Goal: Task Accomplishment & Management: Manage account settings

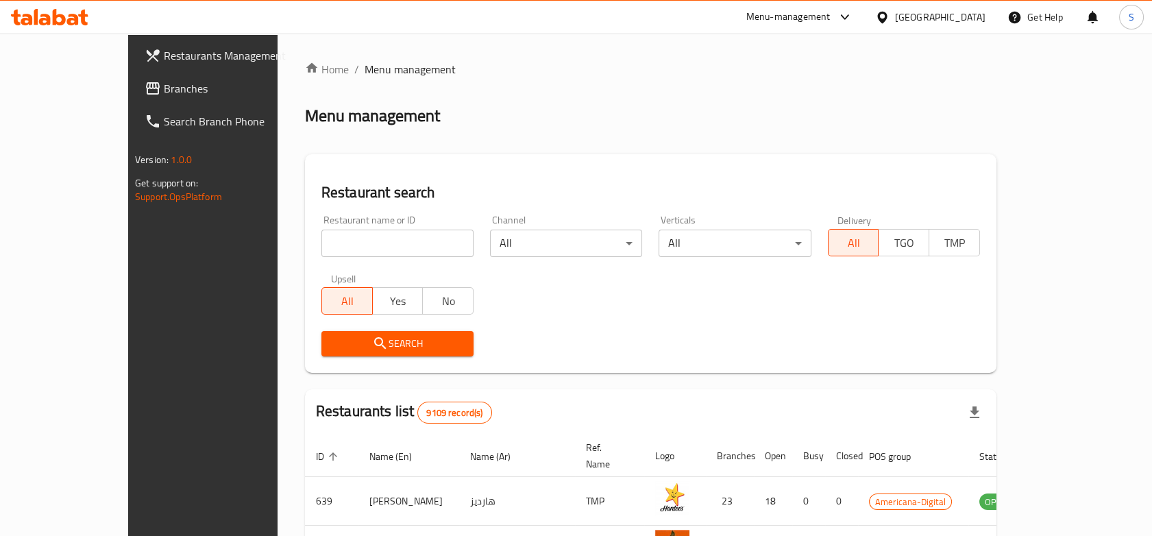
click at [357, 239] on input "search" at bounding box center [397, 242] width 152 height 27
type input "grams"
click button "Search" at bounding box center [397, 343] width 152 height 25
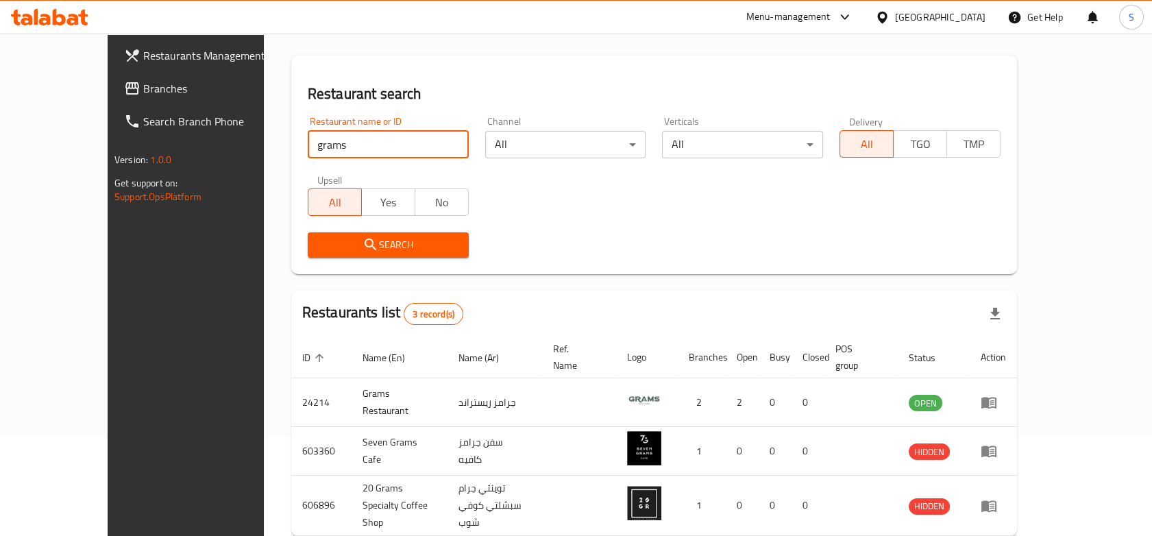
scroll to position [143, 0]
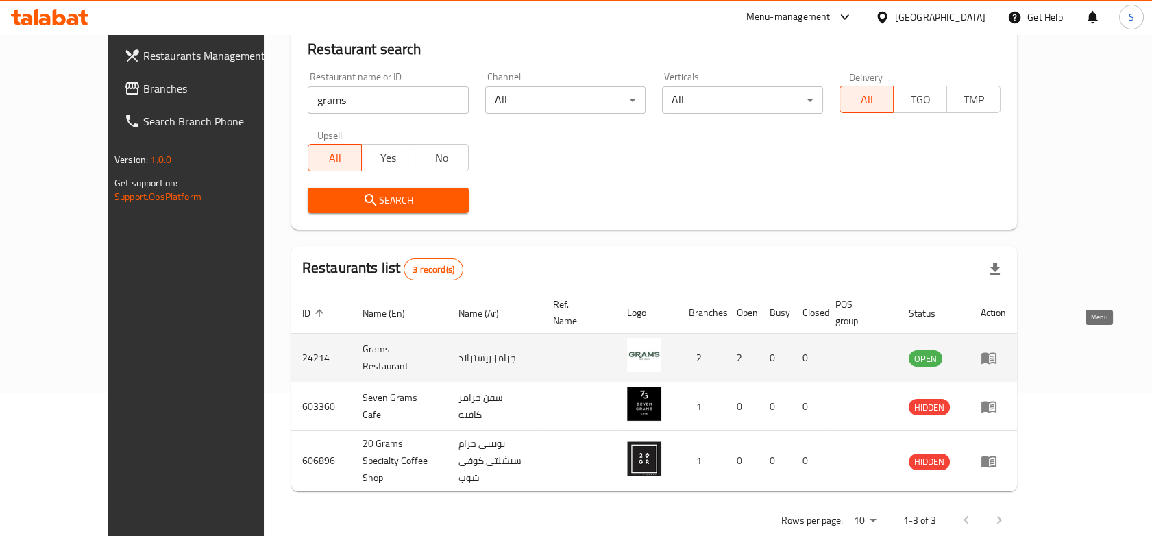
click at [994, 356] on icon "enhanced table" at bounding box center [991, 358] width 5 height 5
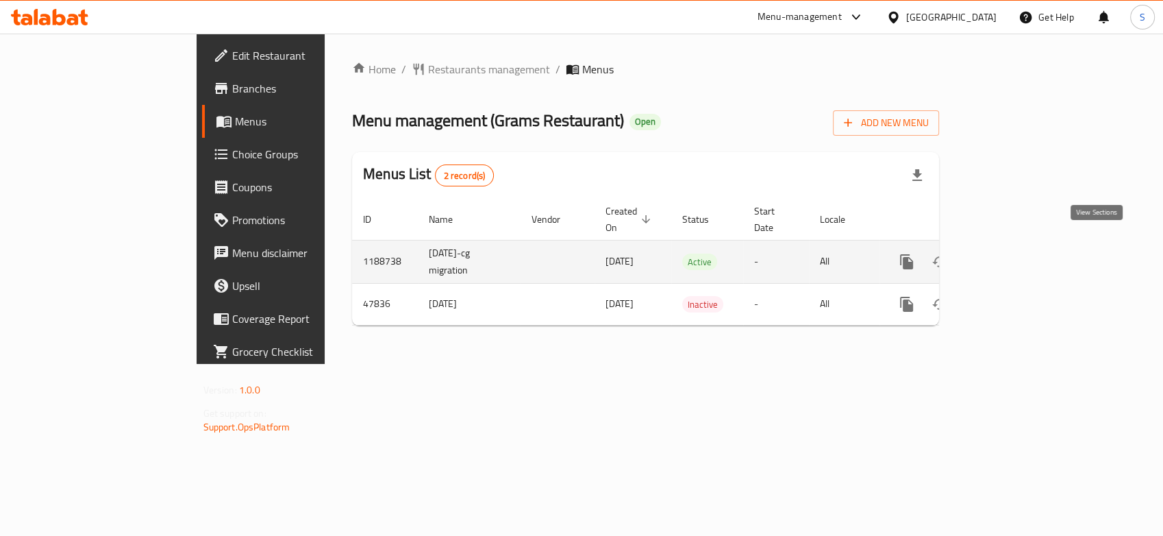
click at [1014, 253] on icon "enhanced table" at bounding box center [1005, 261] width 16 height 16
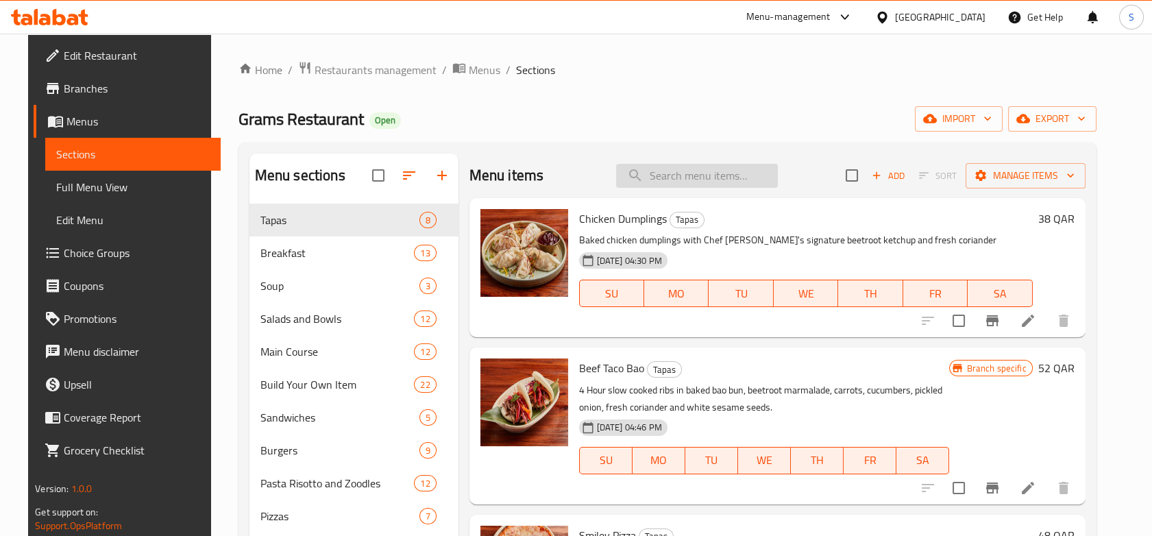
click at [736, 175] on input "search" at bounding box center [697, 176] width 162 height 24
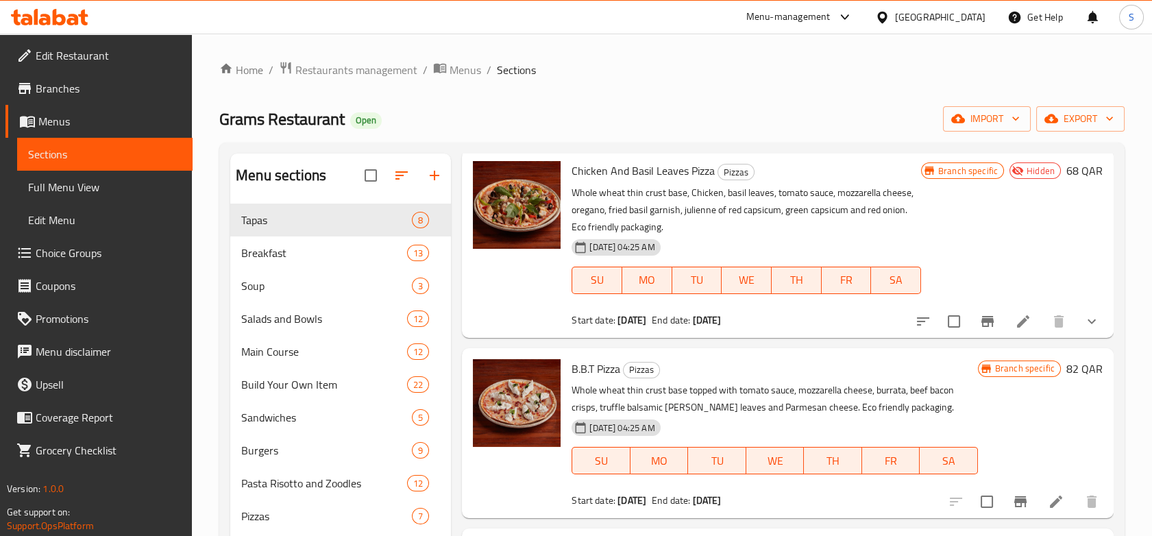
scroll to position [152, 0]
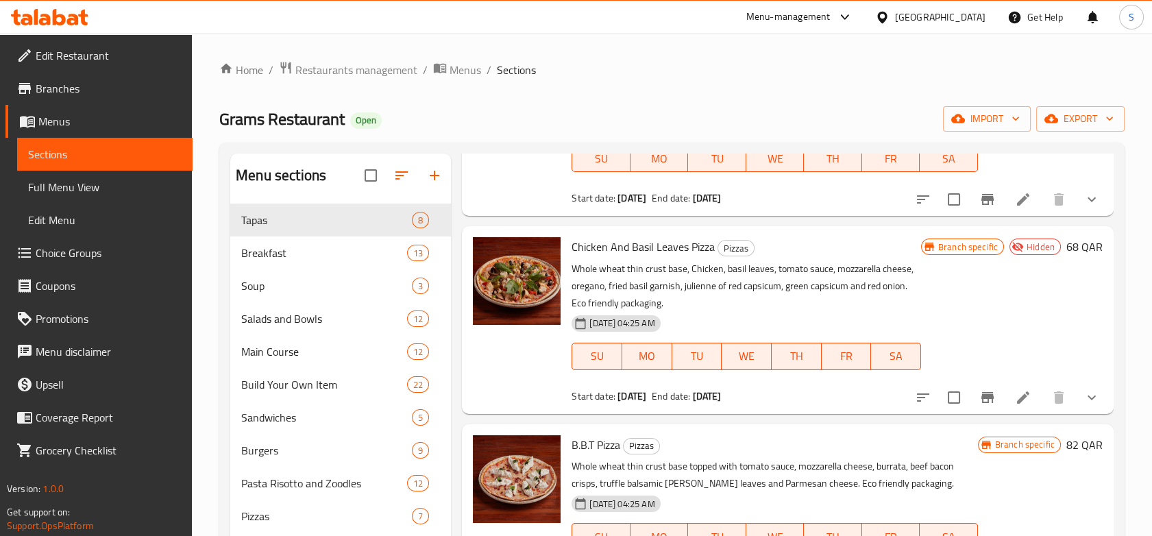
click at [671, 246] on span "Chicken And Basil Leaves Pizza" at bounding box center [642, 246] width 143 height 21
copy h6 "Chicken And Basil Leaves Pizza"
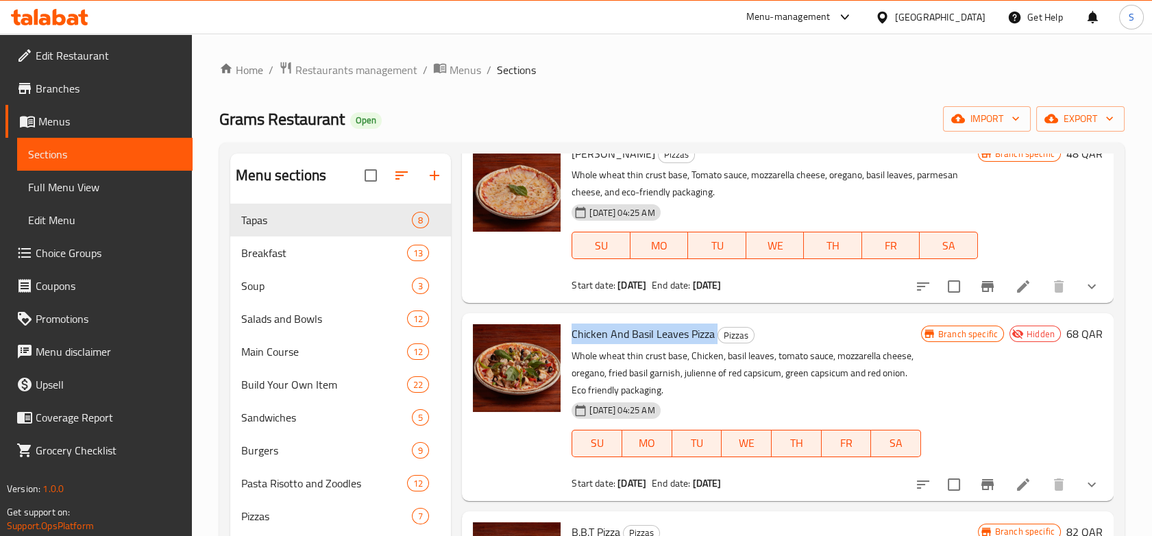
scroll to position [0, 0]
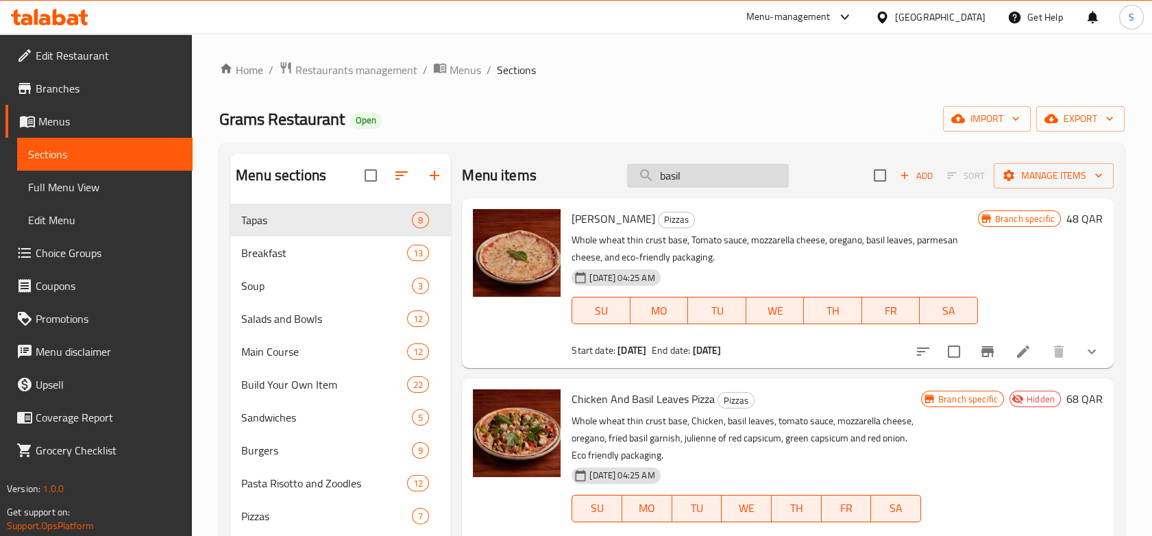
drag, startPoint x: 689, startPoint y: 162, endPoint x: 630, endPoint y: 170, distance: 60.1
click at [630, 170] on div "Menu items basil Add Sort Manage items" at bounding box center [787, 175] width 651 height 45
click at [684, 181] on input "basil" at bounding box center [708, 176] width 162 height 24
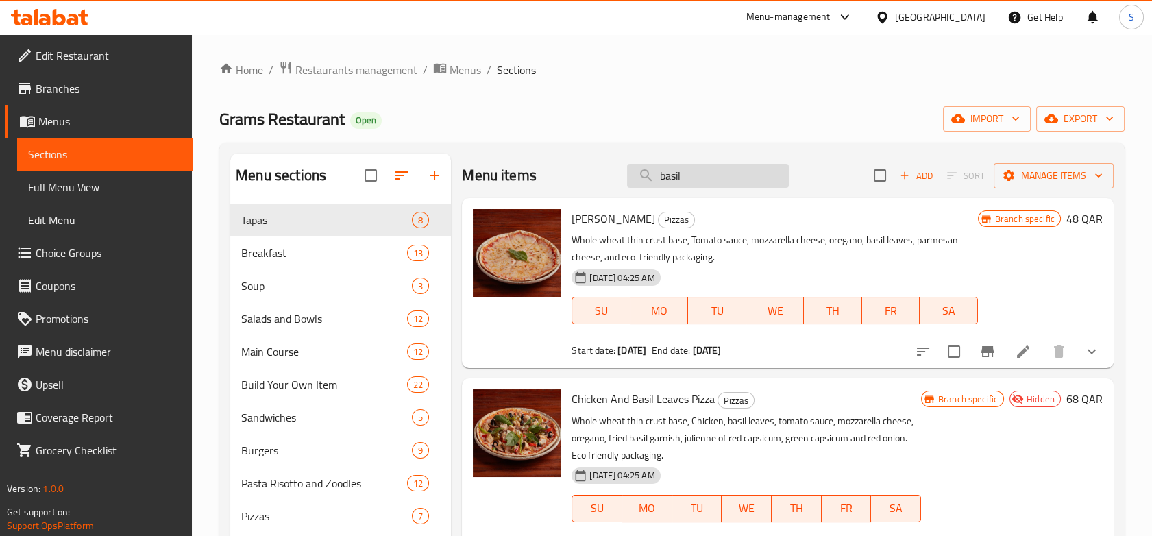
paste input "Chicken And Basil Leaves Pizza"
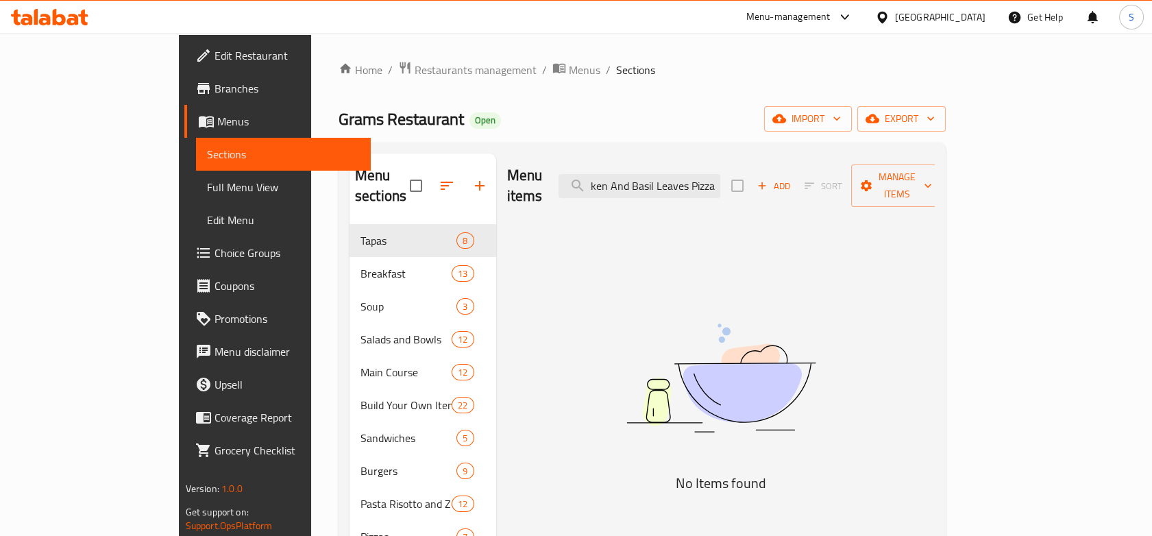
drag, startPoint x: 736, startPoint y: 173, endPoint x: 946, endPoint y: 175, distance: 209.6
click at [935, 175] on div "Menu items Chicken And Basil Leaves Pizza Add Sort Manage items" at bounding box center [721, 185] width 428 height 65
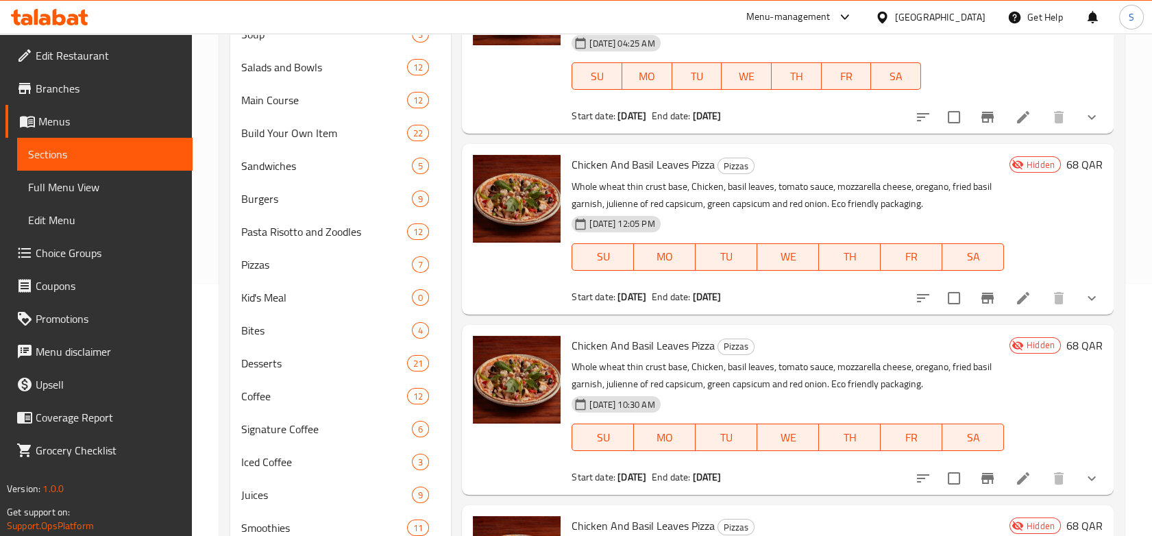
scroll to position [0, 0]
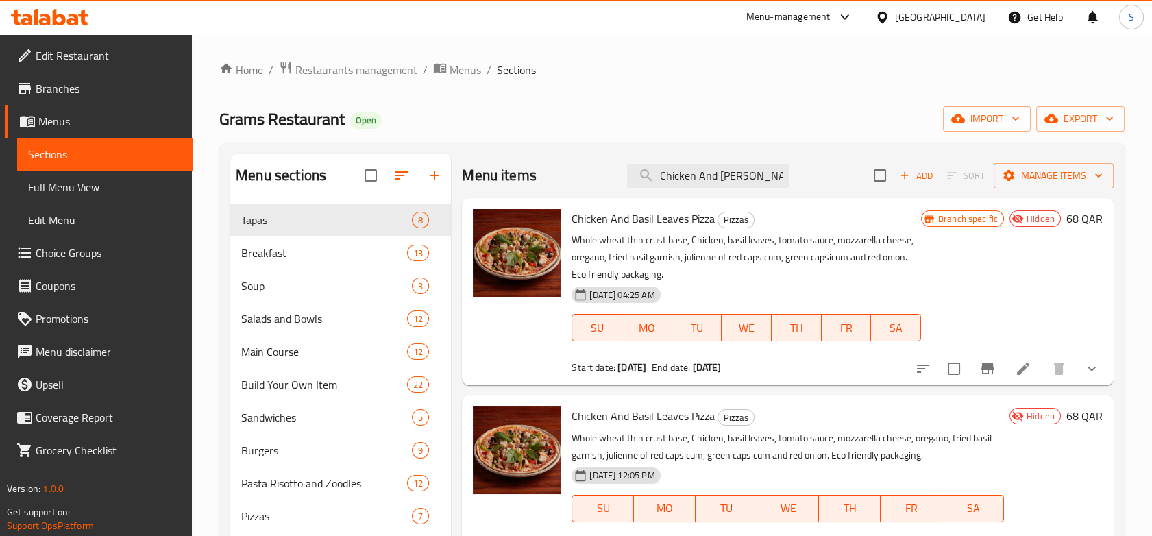
type input "Chicken And Basil Lea"
click at [1031, 371] on li at bounding box center [1023, 368] width 38 height 25
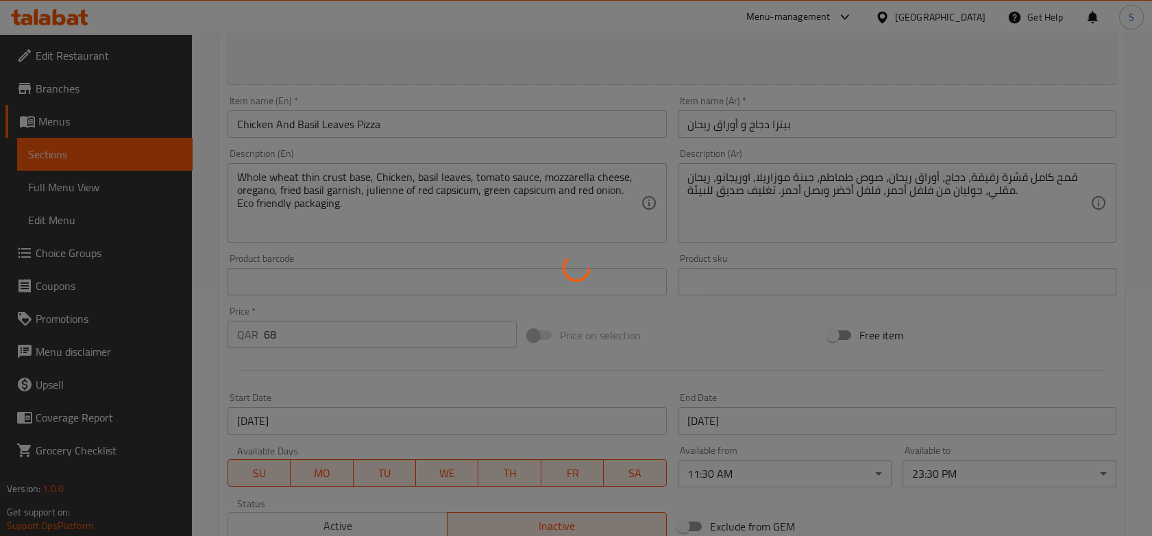
scroll to position [380, 0]
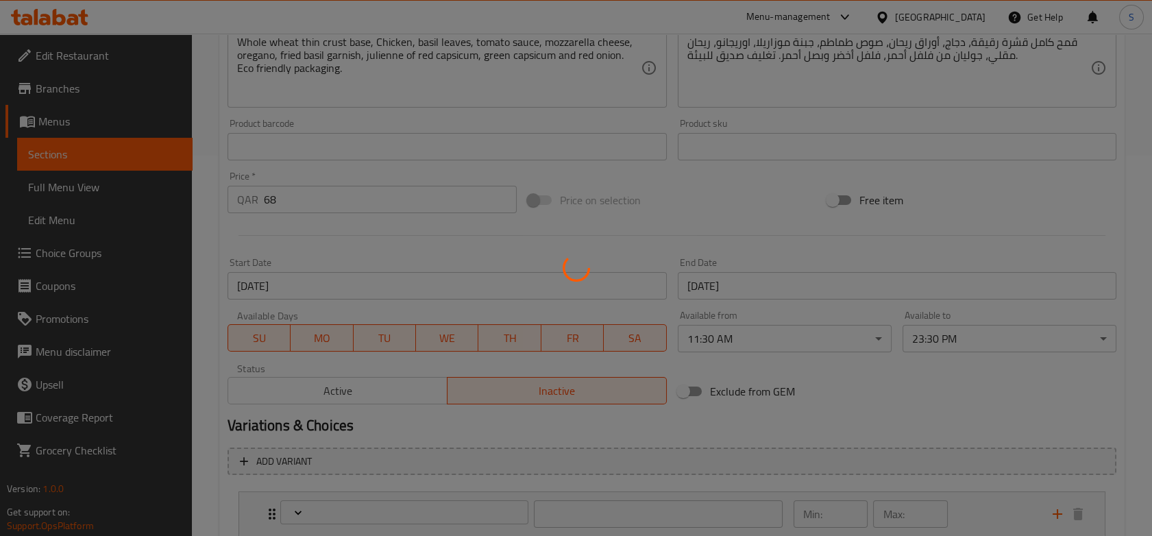
type input "الأضافات:"
type input "0"
type input "1"
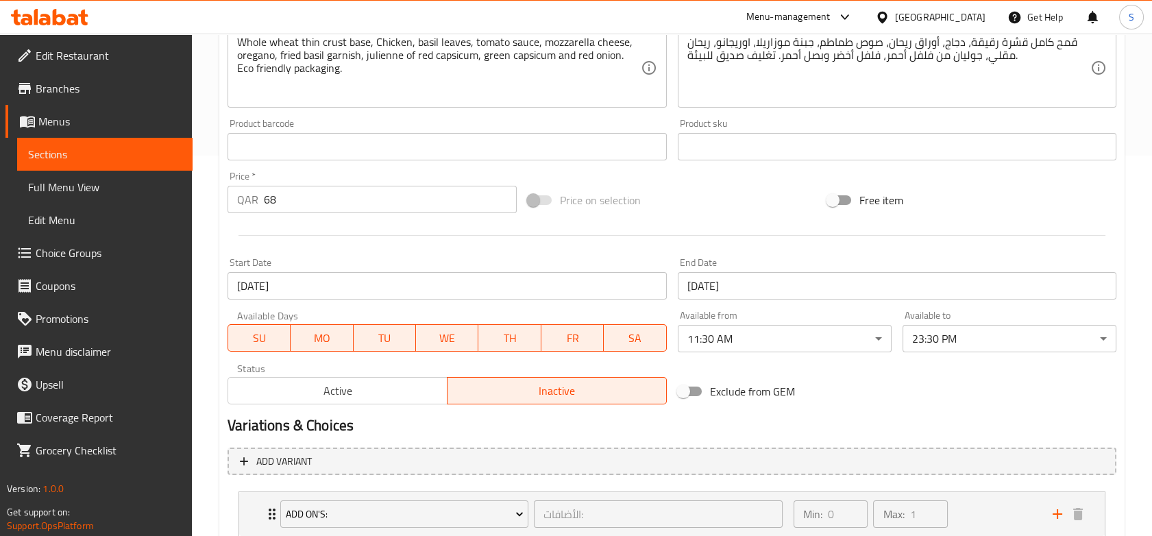
click at [376, 401] on button "Active" at bounding box center [337, 390] width 220 height 27
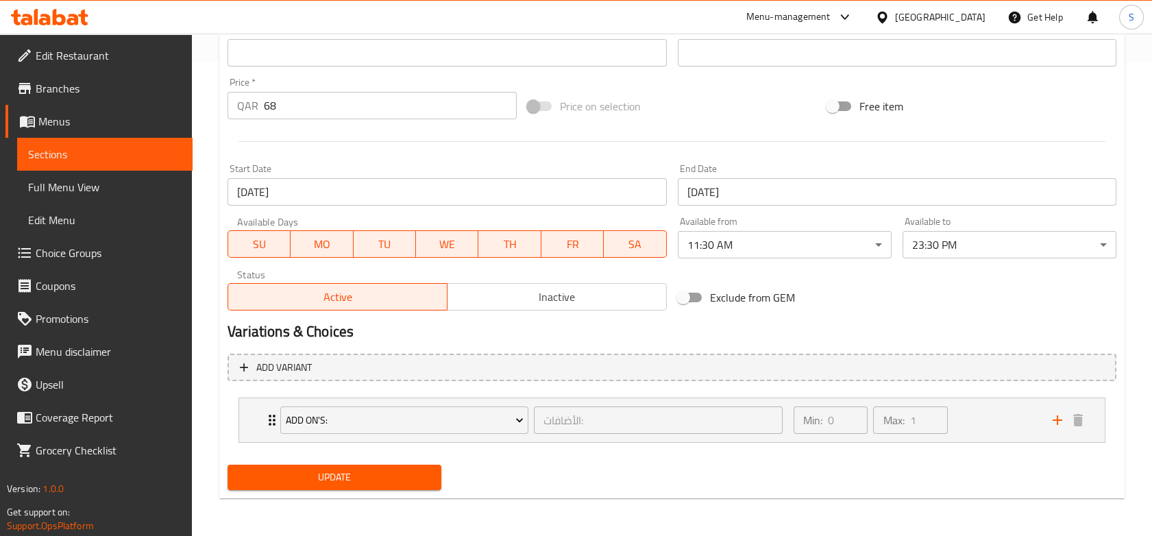
click at [412, 480] on span "Update" at bounding box center [334, 477] width 192 height 17
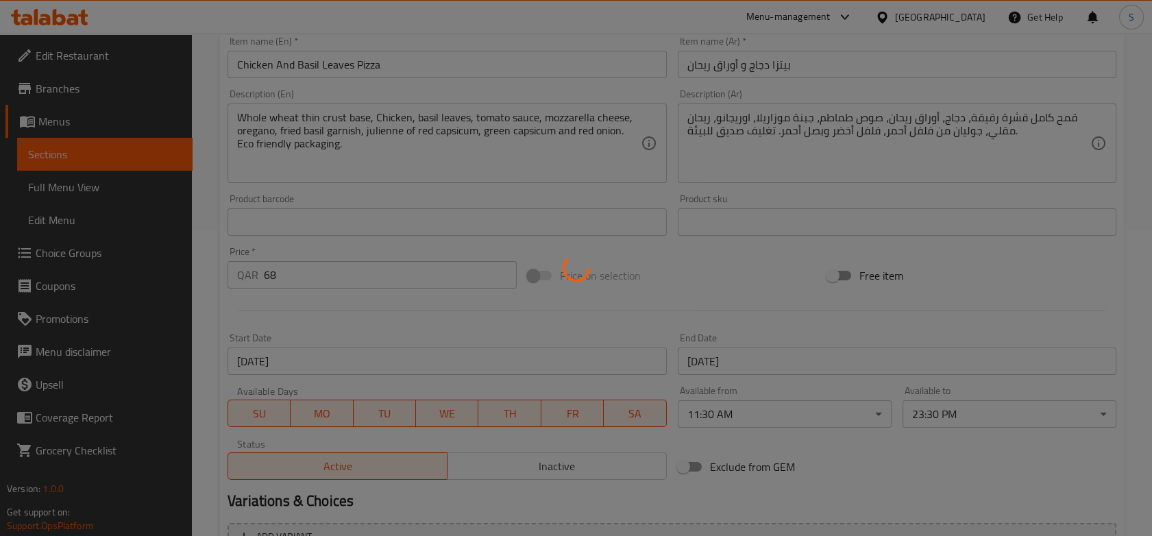
scroll to position [0, 0]
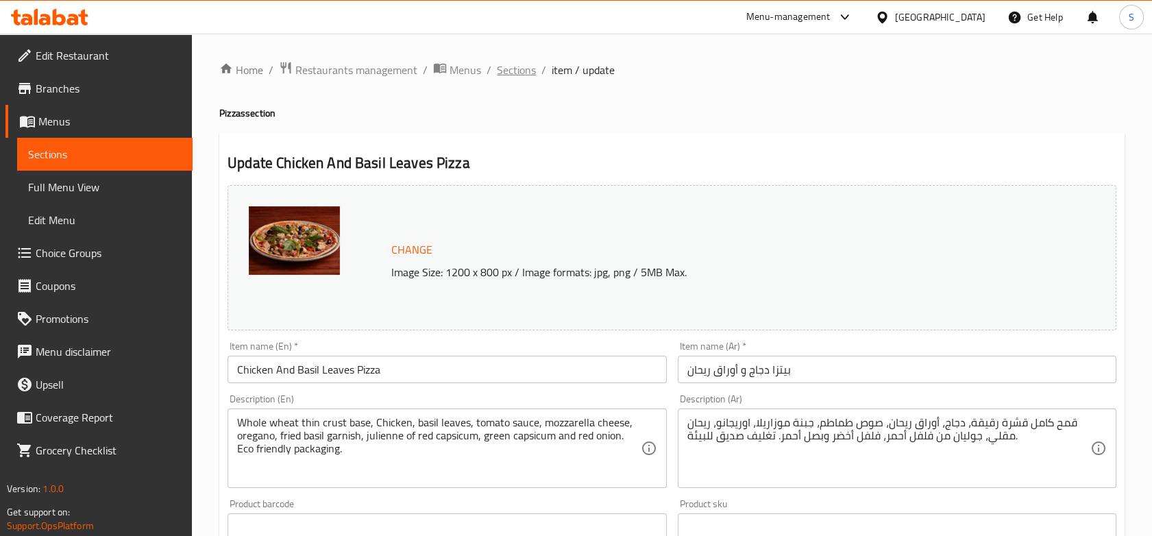
click at [520, 65] on span "Sections" at bounding box center [516, 70] width 39 height 16
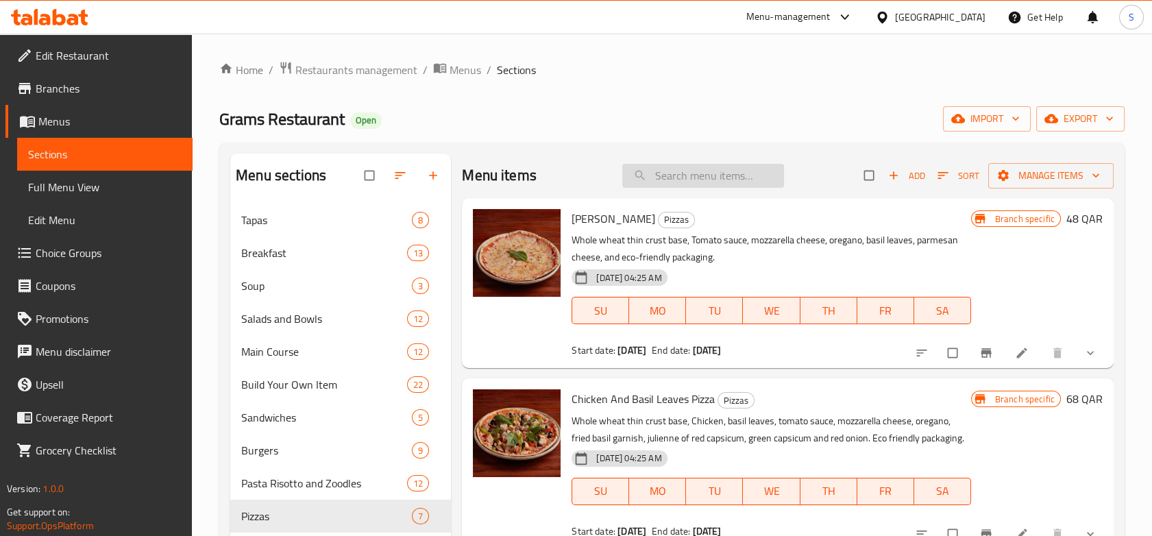
click at [748, 182] on input "search" at bounding box center [703, 176] width 162 height 24
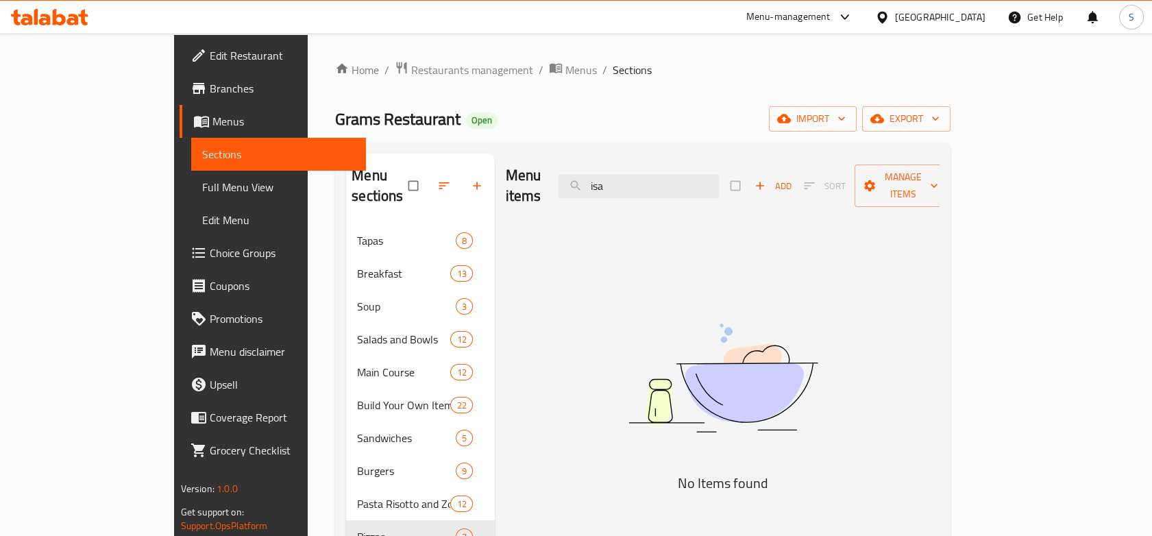
drag, startPoint x: 741, startPoint y: 172, endPoint x: 390, endPoint y: 145, distance: 351.8
type input "is"
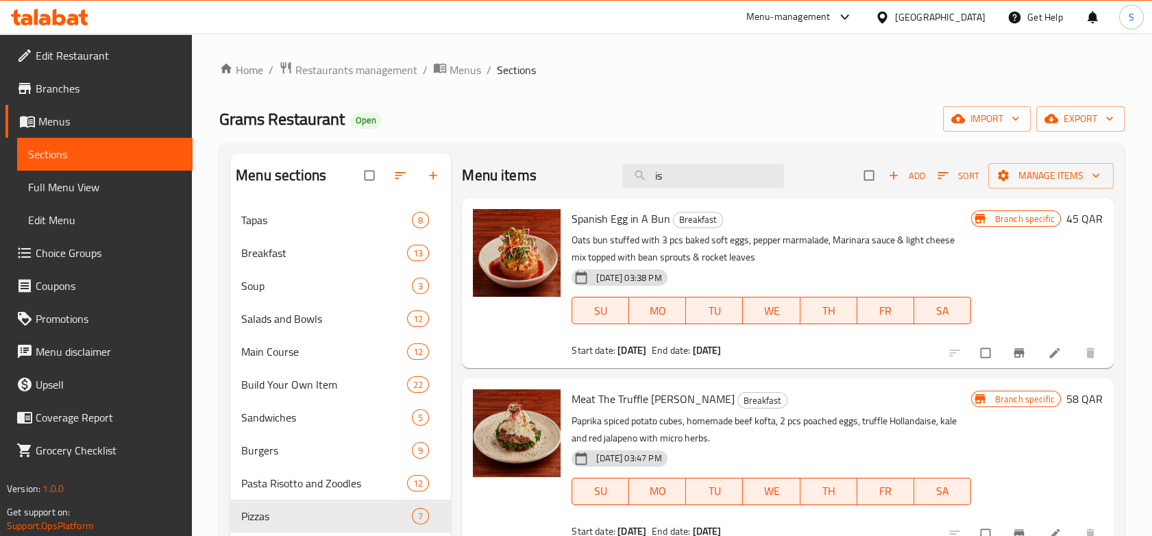
drag, startPoint x: 687, startPoint y: 181, endPoint x: 484, endPoint y: 181, distance: 202.8
click at [484, 181] on div "Menu items is Add Sort Manage items" at bounding box center [787, 175] width 651 height 45
